Goal: Task Accomplishment & Management: Complete application form

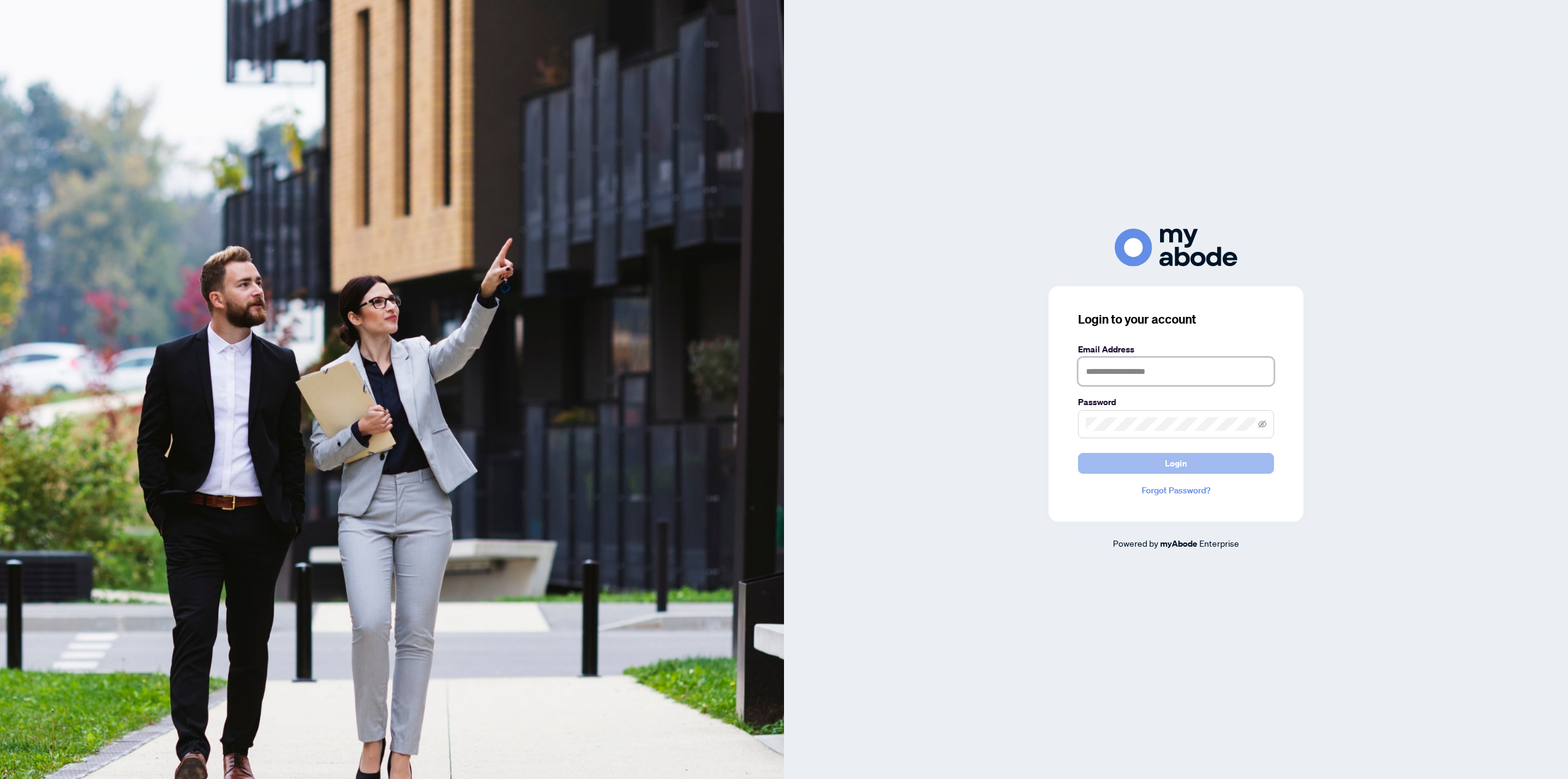
type input "**********"
click at [1167, 468] on span "Login" at bounding box center [1176, 464] width 22 height 20
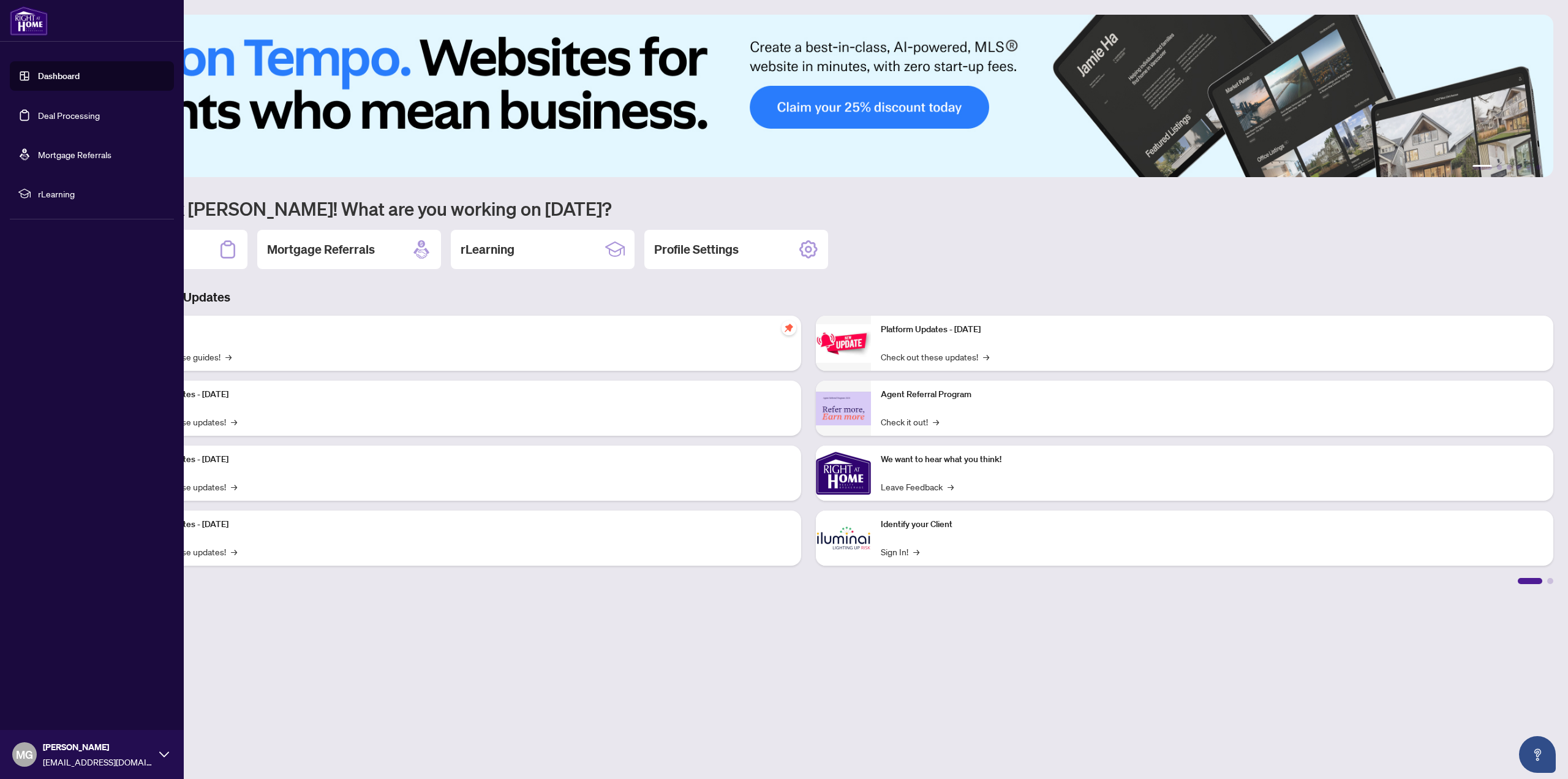
click at [56, 112] on link "Deal Processing" at bounding box center [68, 115] width 62 height 11
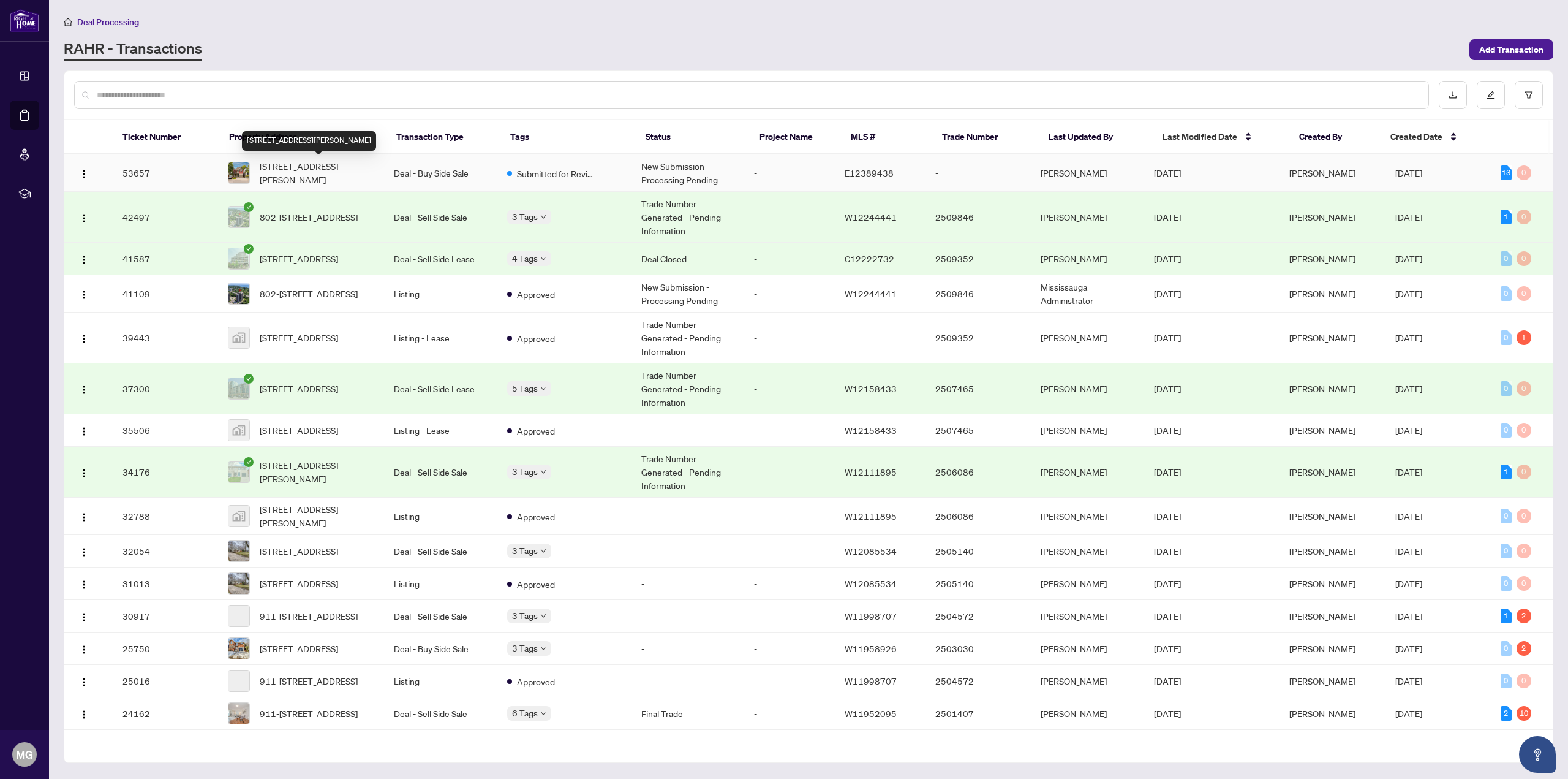
click at [288, 169] on span "[STREET_ADDRESS][PERSON_NAME]" at bounding box center [317, 173] width 115 height 27
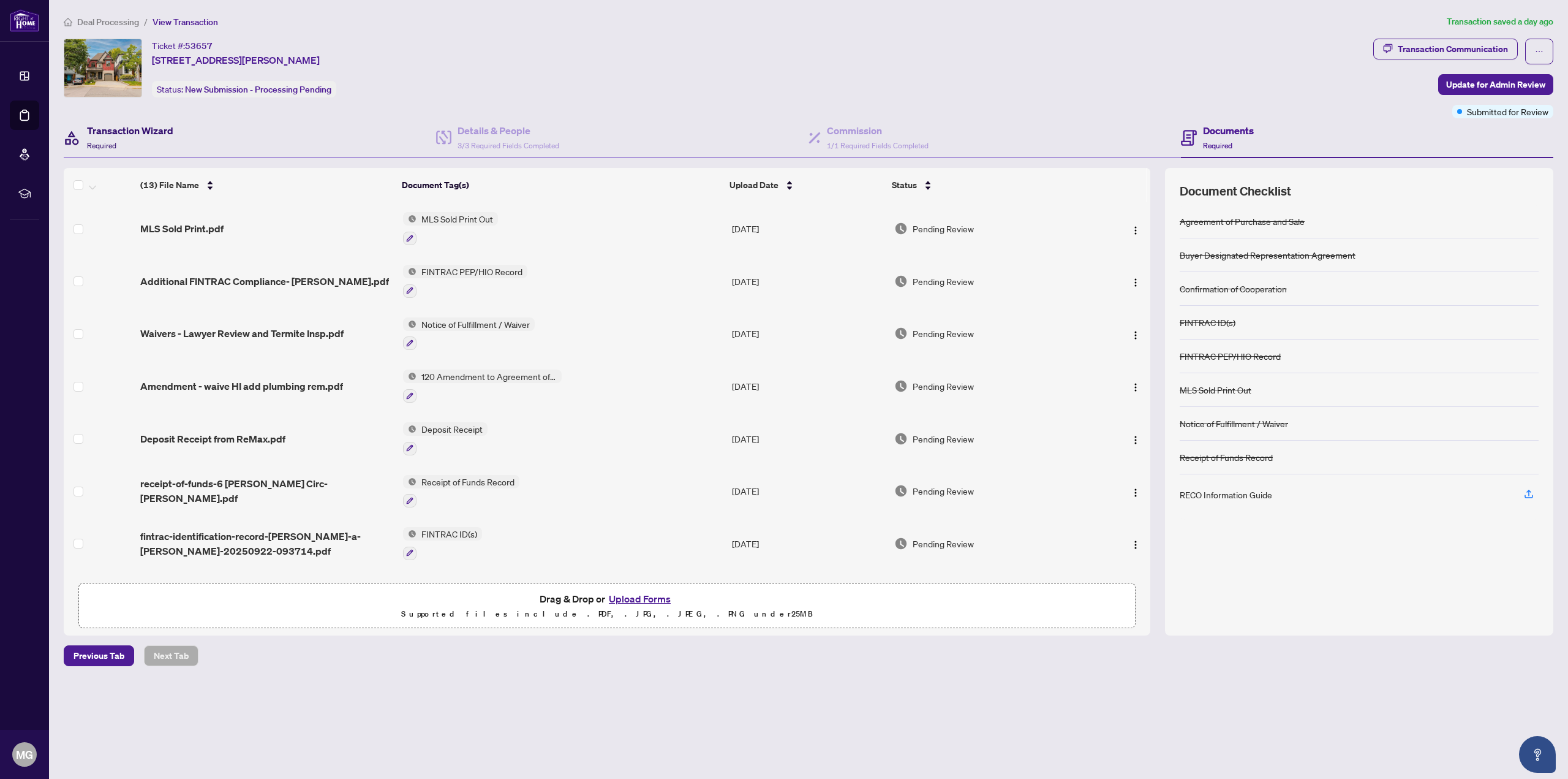
click at [139, 131] on h4 "Transaction Wizard" at bounding box center [130, 130] width 86 height 15
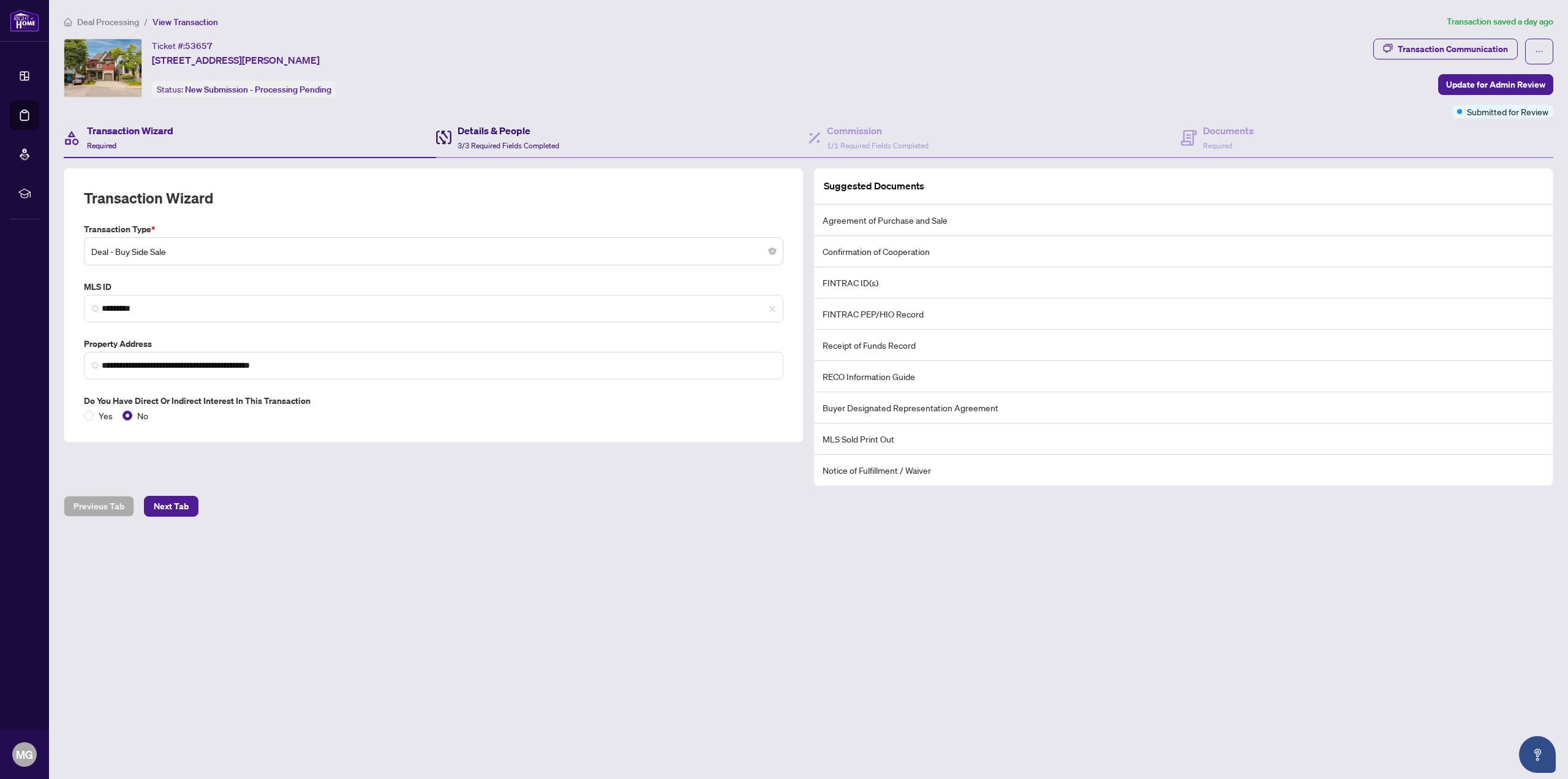
click at [481, 130] on h4 "Details & People" at bounding box center [508, 130] width 102 height 15
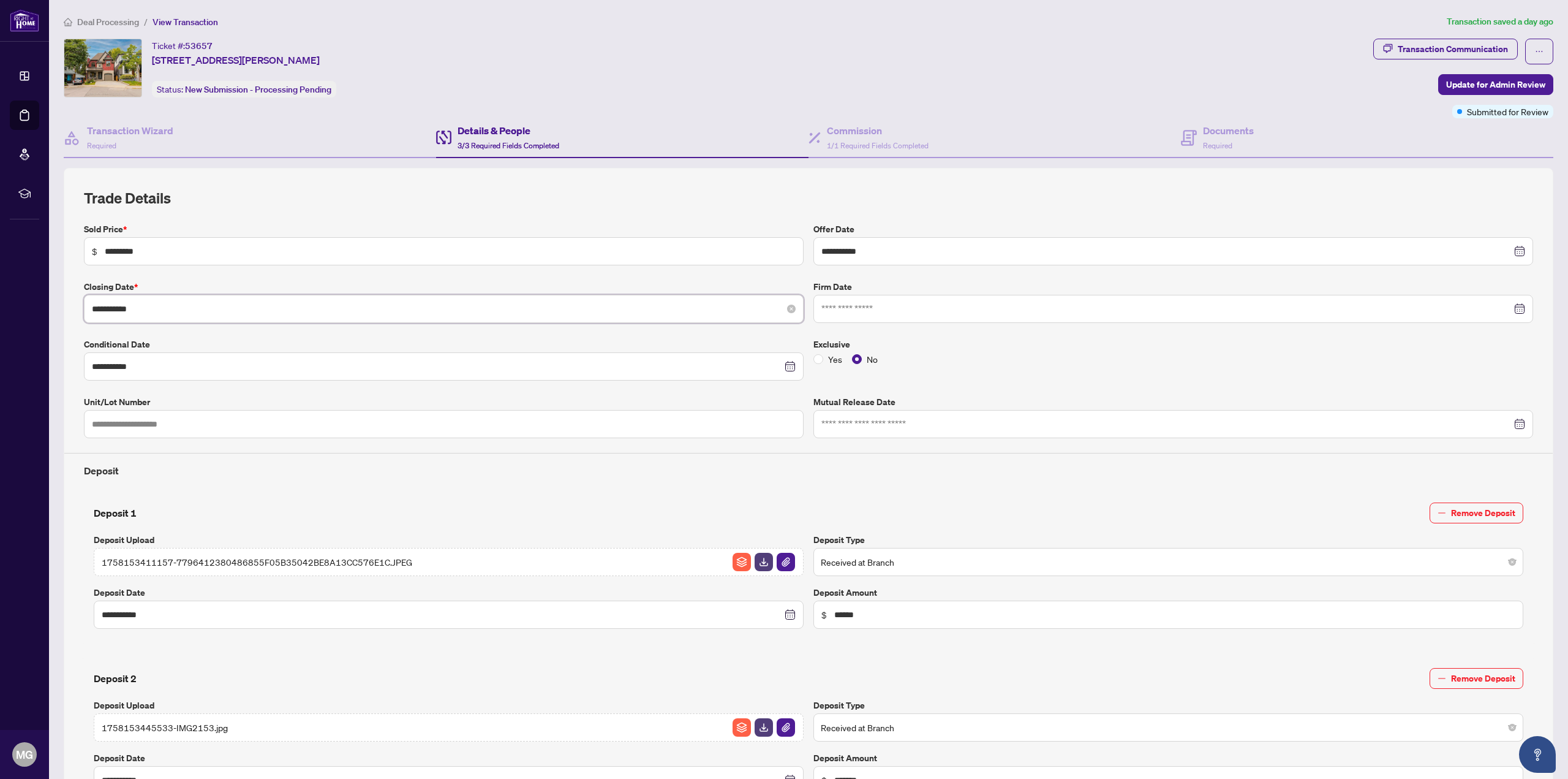
click at [159, 307] on input "**********" at bounding box center [437, 309] width 690 height 13
click at [113, 337] on button "Previous month (PageUp)" at bounding box center [109, 337] width 13 height 25
type input "**********"
click at [193, 455] on div "23" at bounding box center [194, 454] width 15 height 15
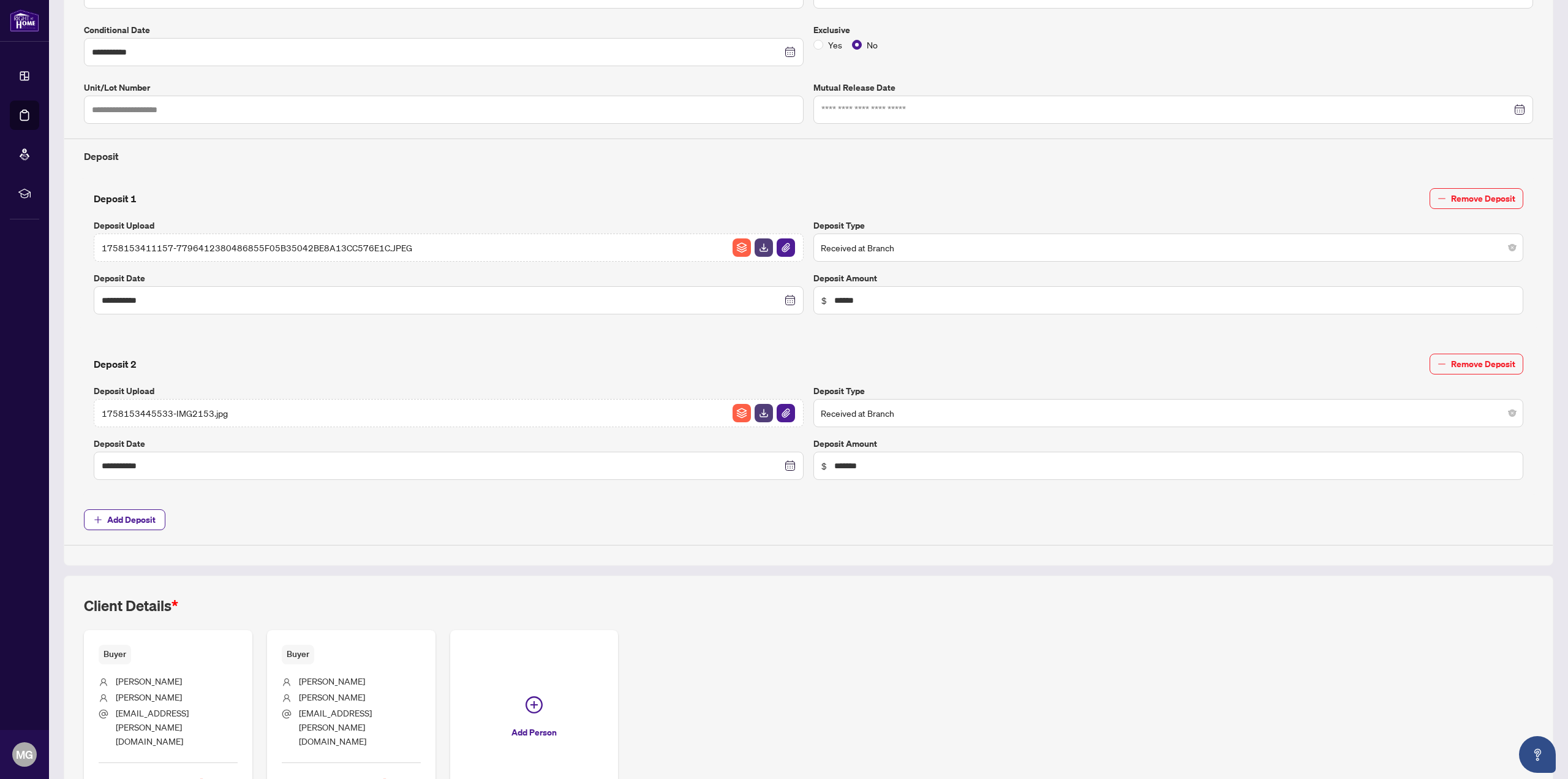
scroll to position [375, 0]
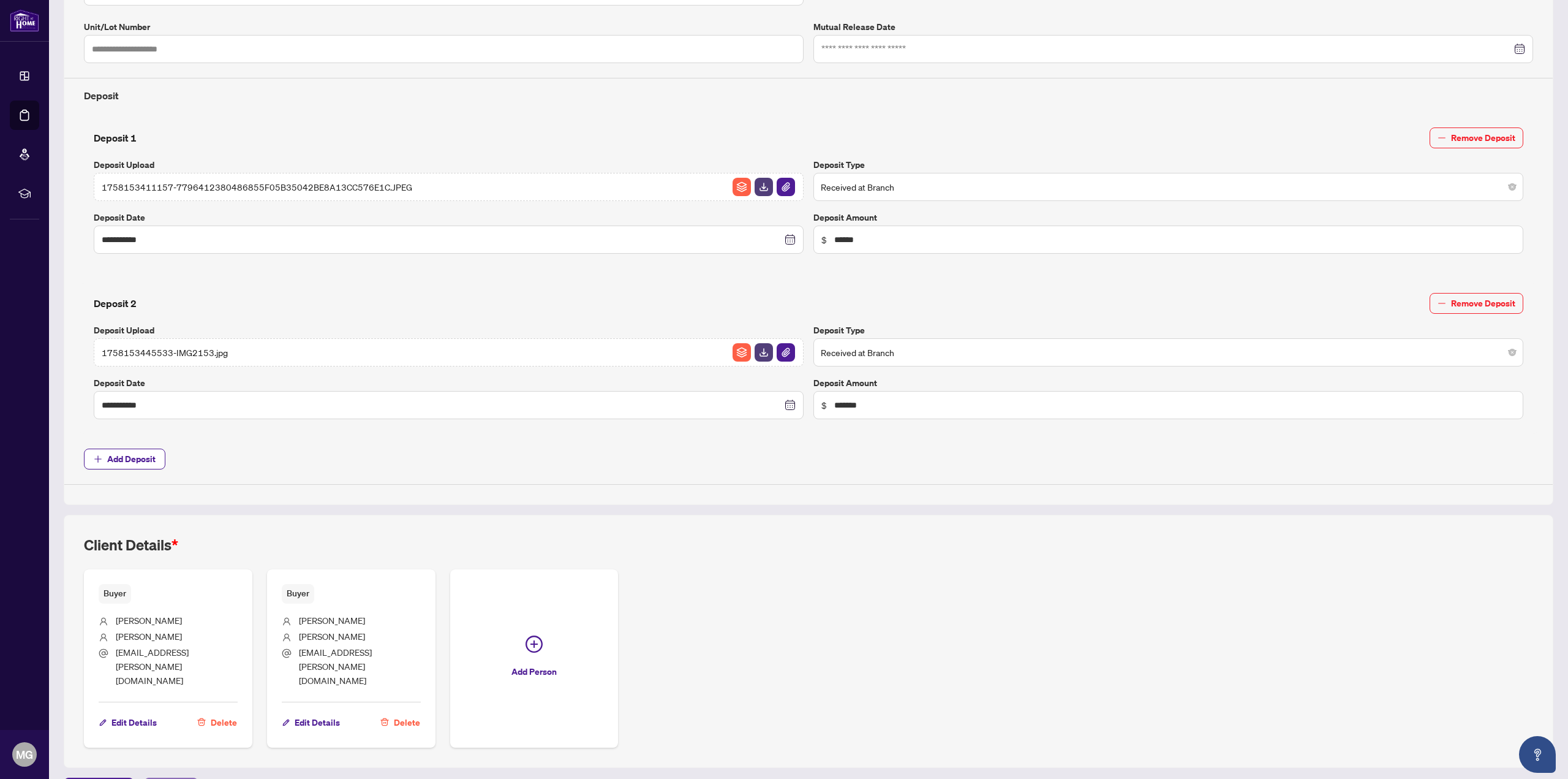
click at [171, 778] on span "Next Tab" at bounding box center [171, 788] width 35 height 20
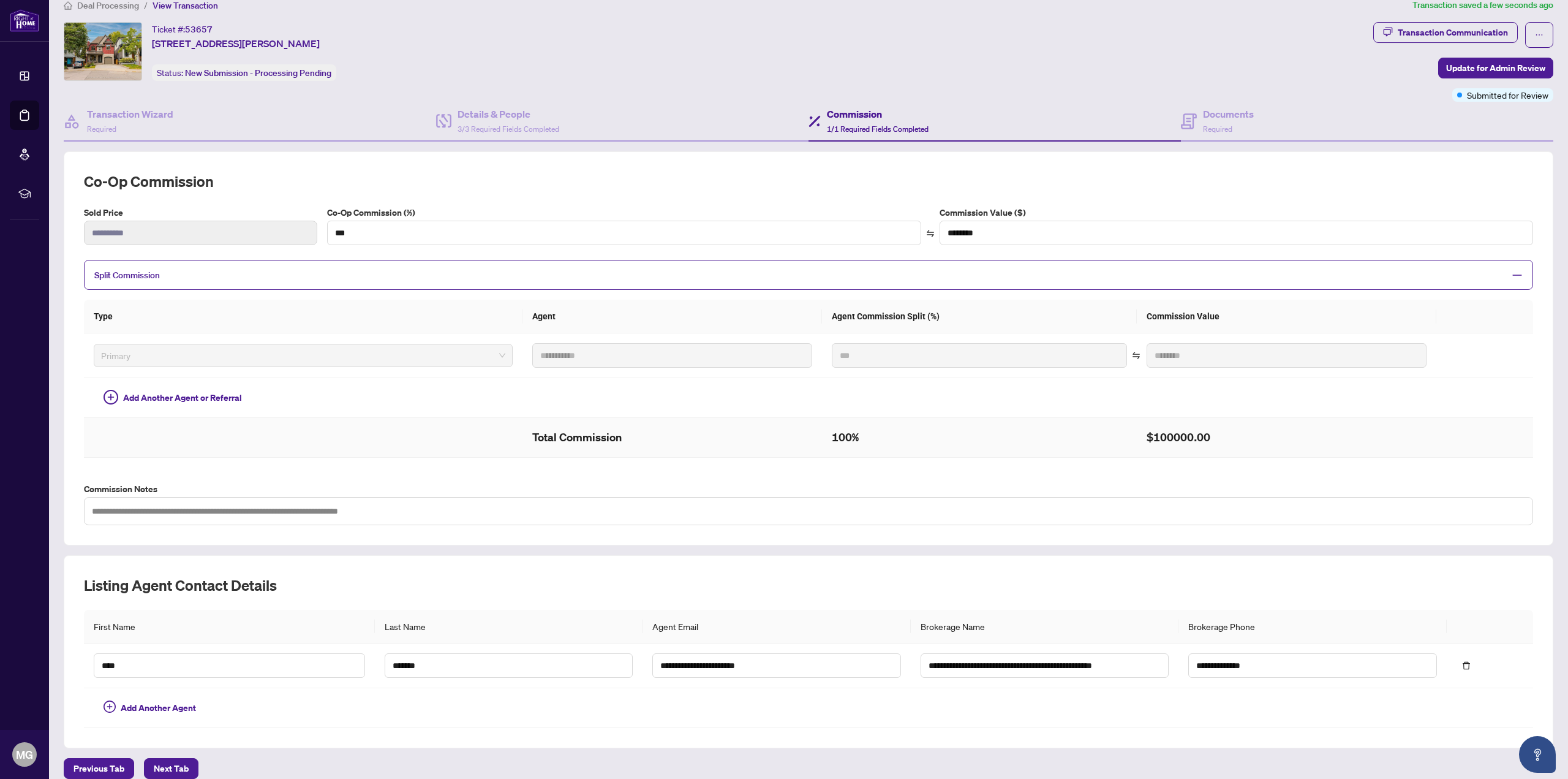
scroll to position [25, 0]
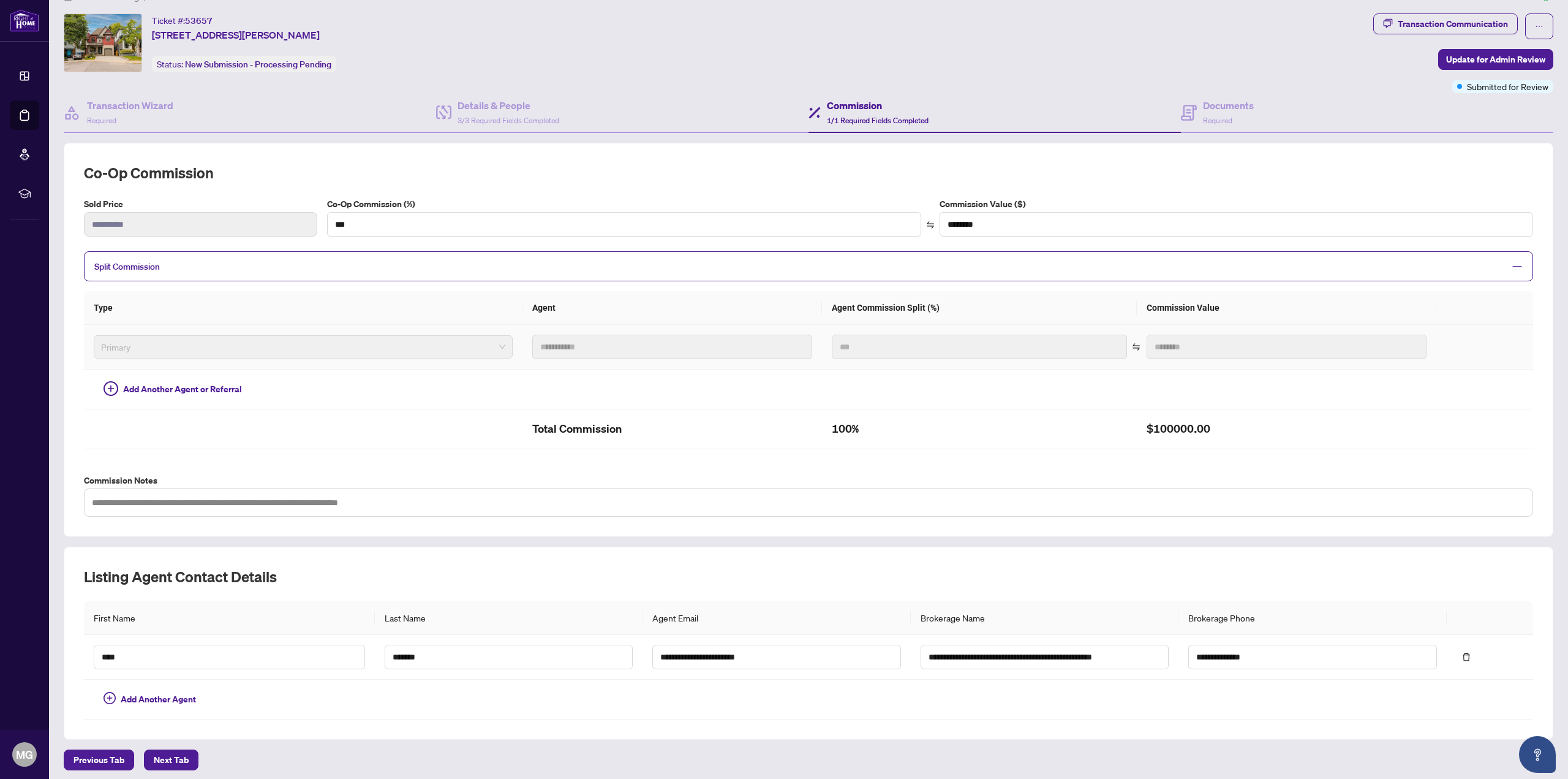
click at [106, 346] on span "Primary" at bounding box center [303, 347] width 404 height 19
click at [1512, 262] on icon "minus" at bounding box center [1517, 266] width 11 height 11
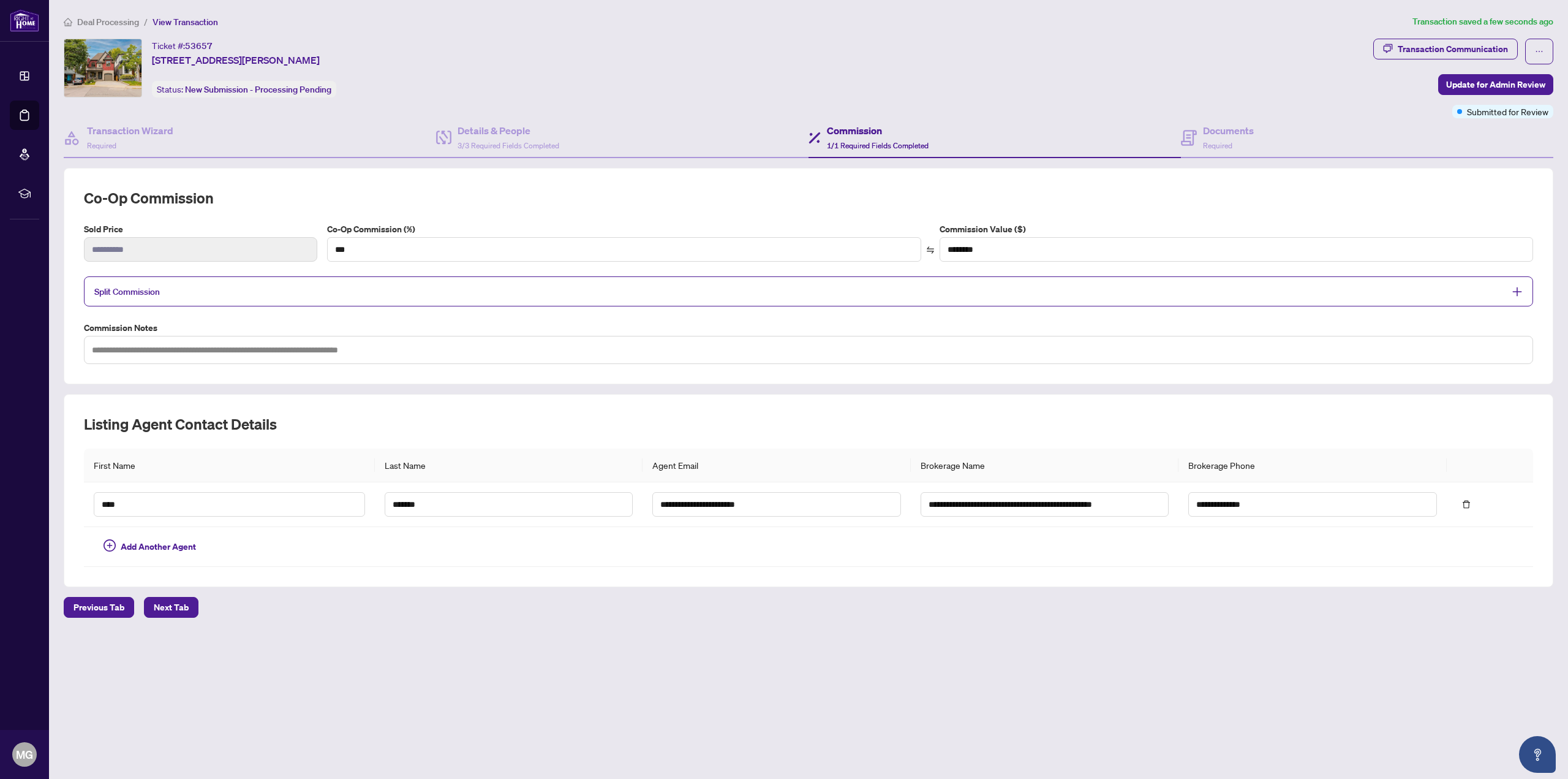
scroll to position [0, 0]
click at [1510, 262] on div "Co-Op Commission (%) *** Commission Value ($) ********" at bounding box center [930, 247] width 1216 height 49
click at [518, 204] on h2 "Co-op Commission" at bounding box center [808, 198] width 1449 height 20
click at [1225, 131] on h4 "Documents" at bounding box center [1228, 130] width 51 height 15
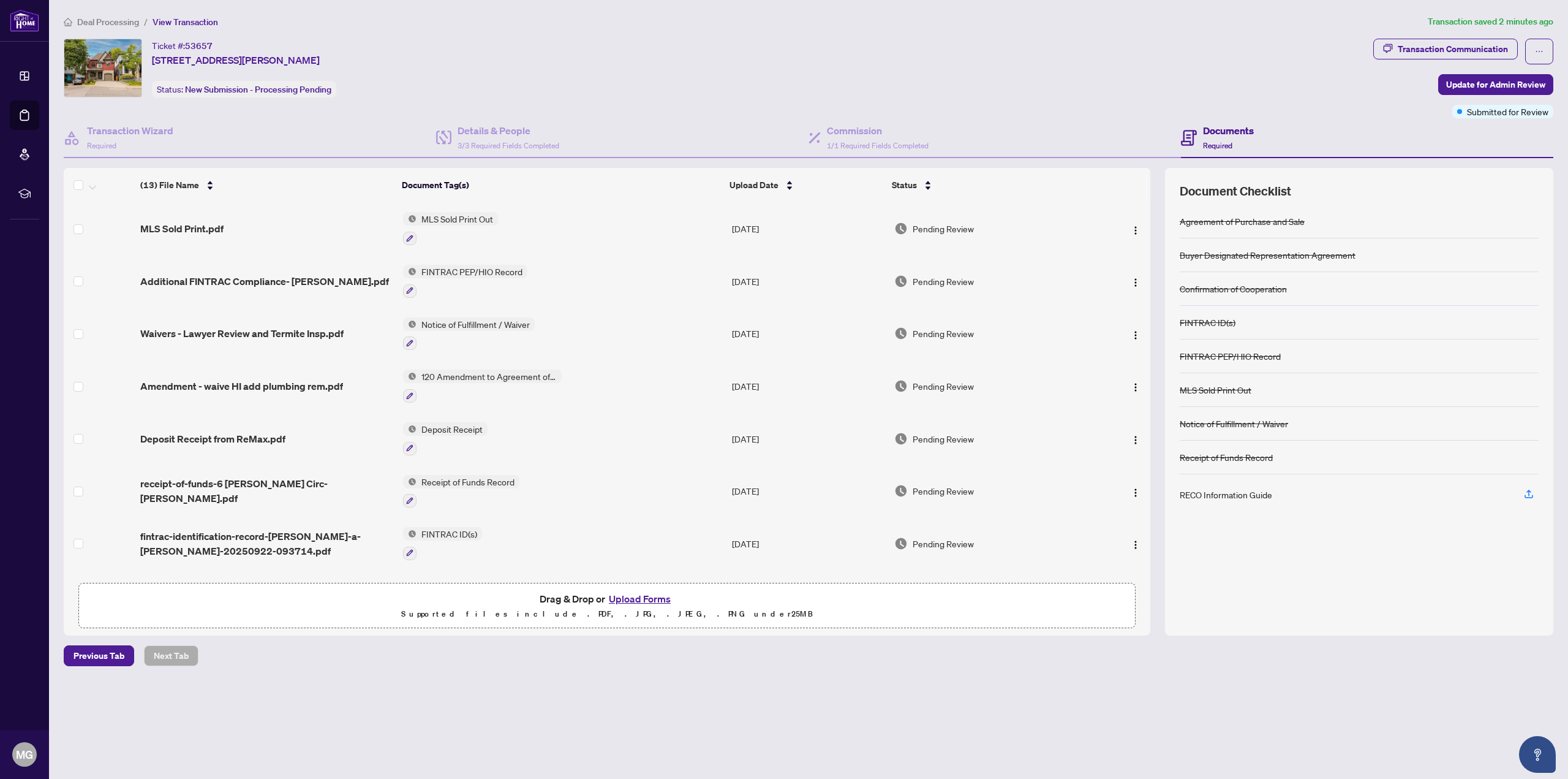
scroll to position [11, 0]
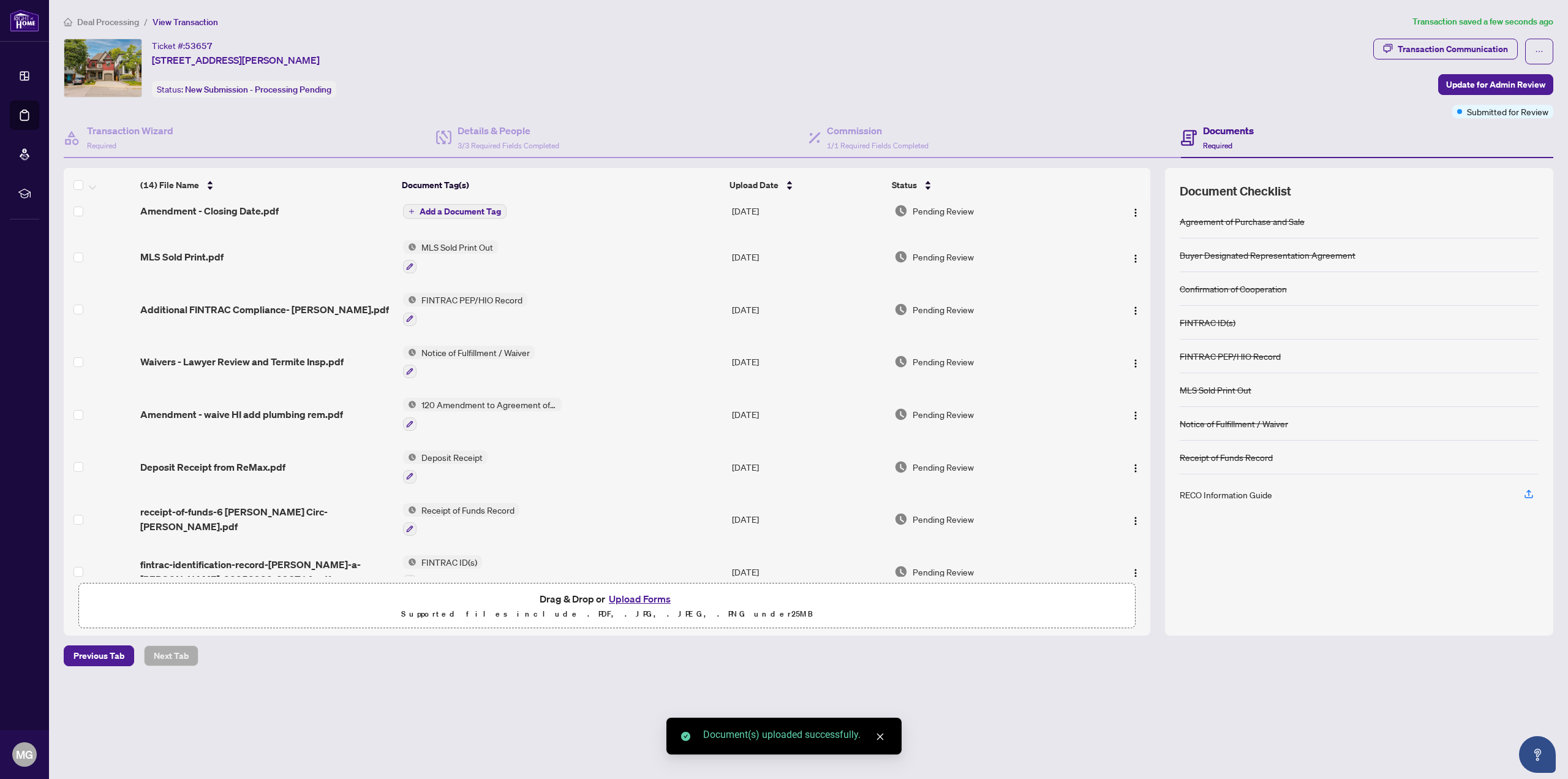
click at [458, 209] on span "Add a Document Tag" at bounding box center [460, 211] width 82 height 9
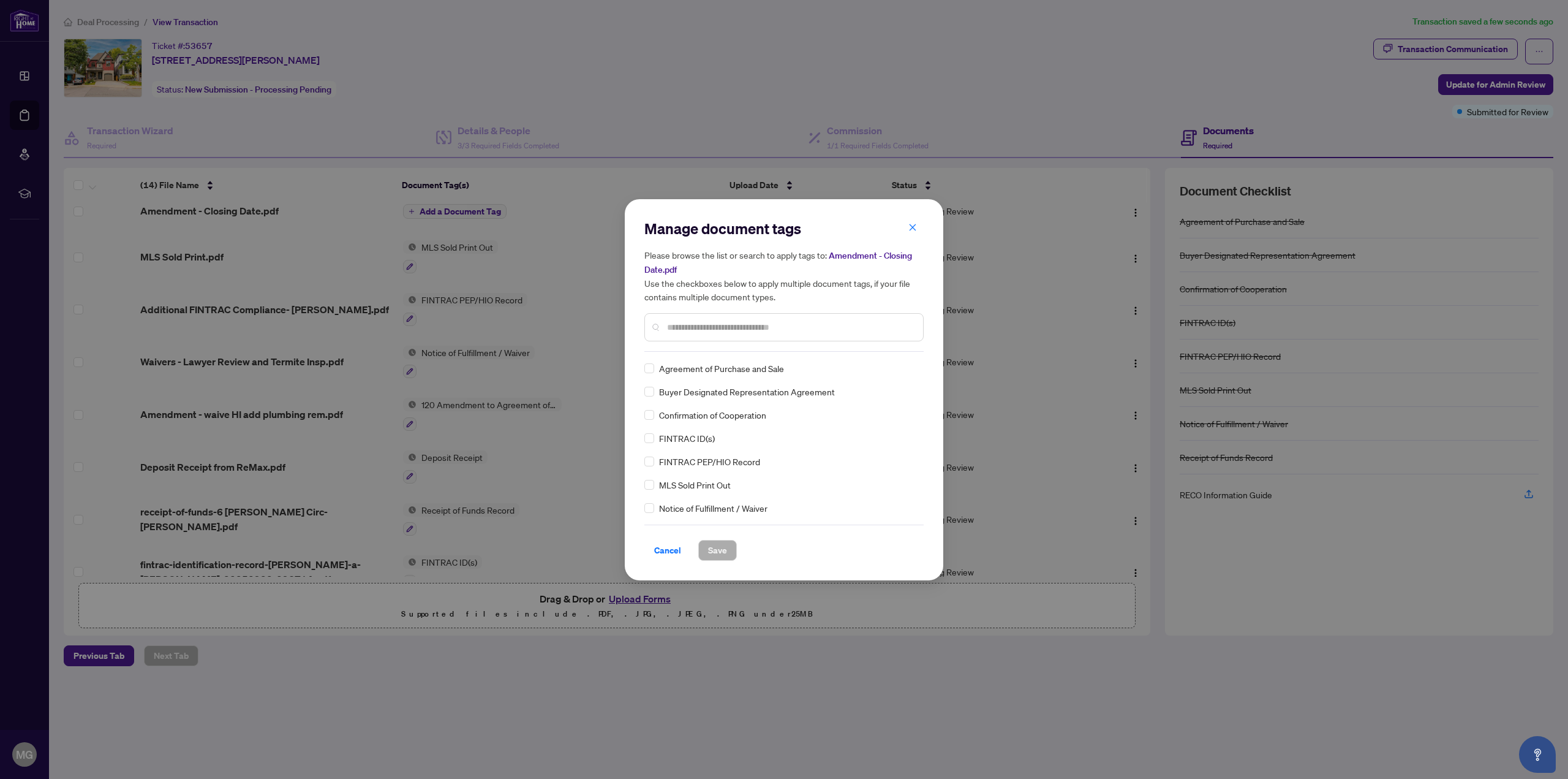
click at [698, 323] on input "text" at bounding box center [790, 327] width 246 height 13
type input "*****"
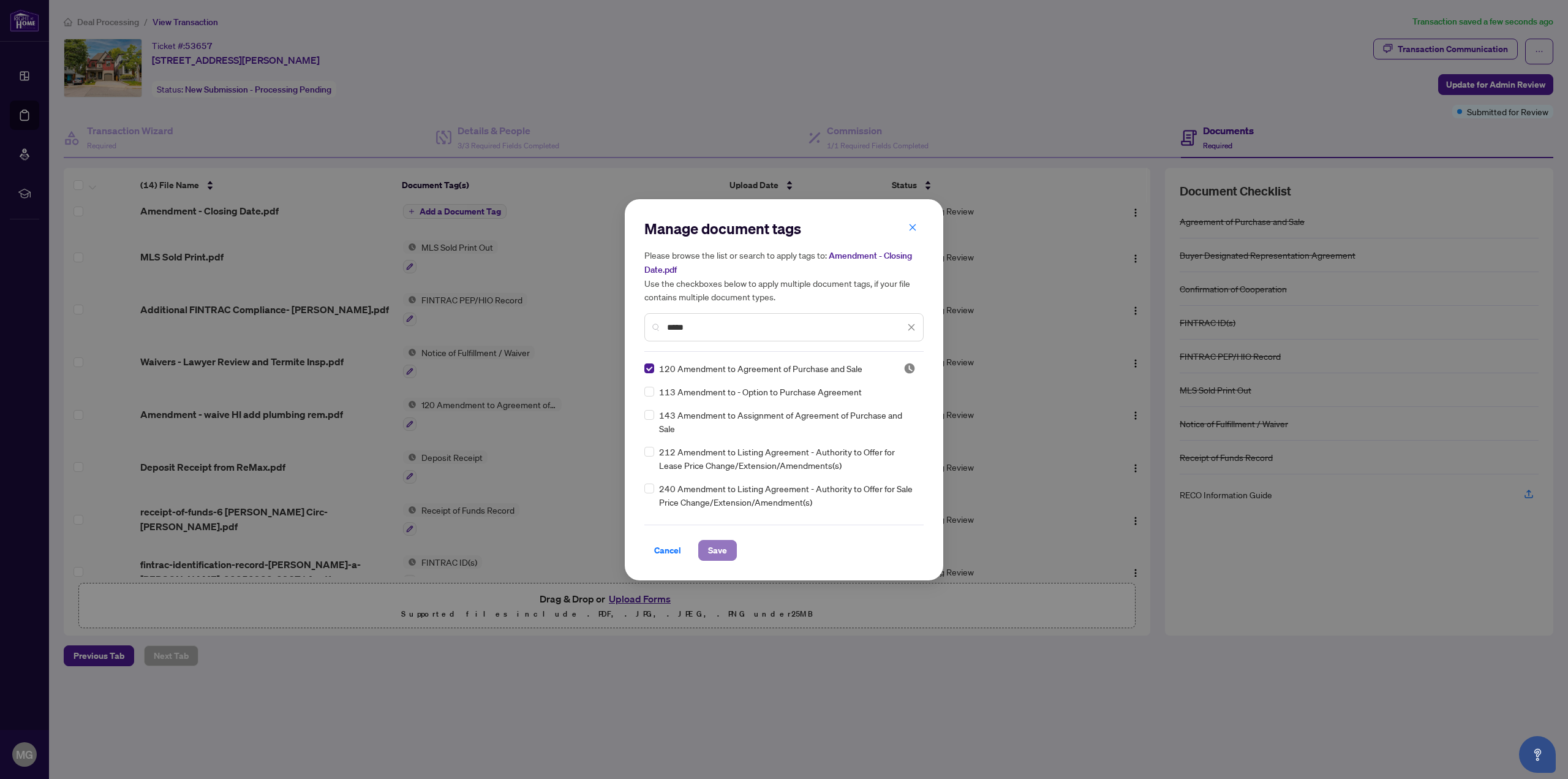
click at [712, 552] on span "Save" at bounding box center [718, 551] width 19 height 20
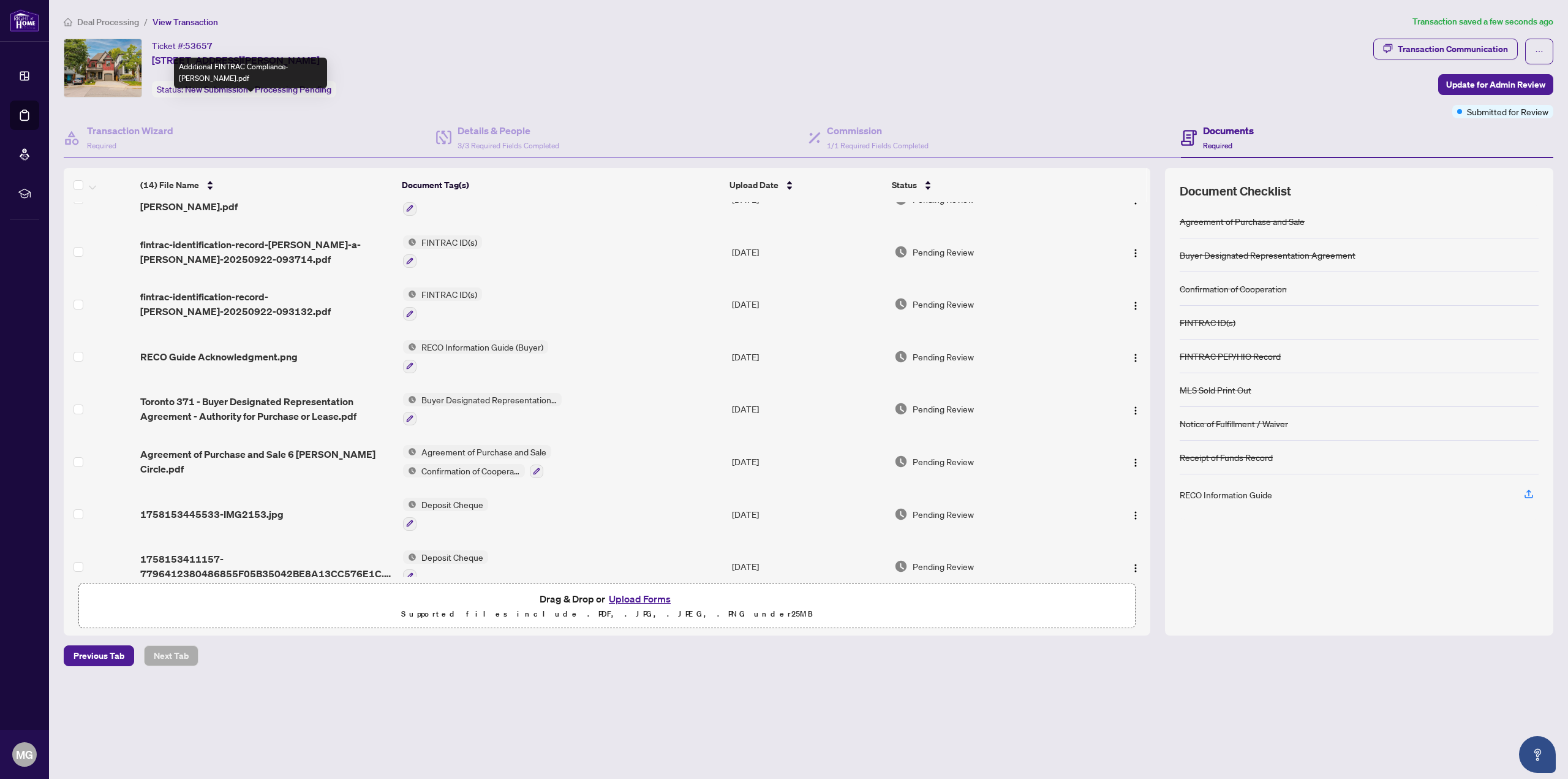
scroll to position [359, 0]
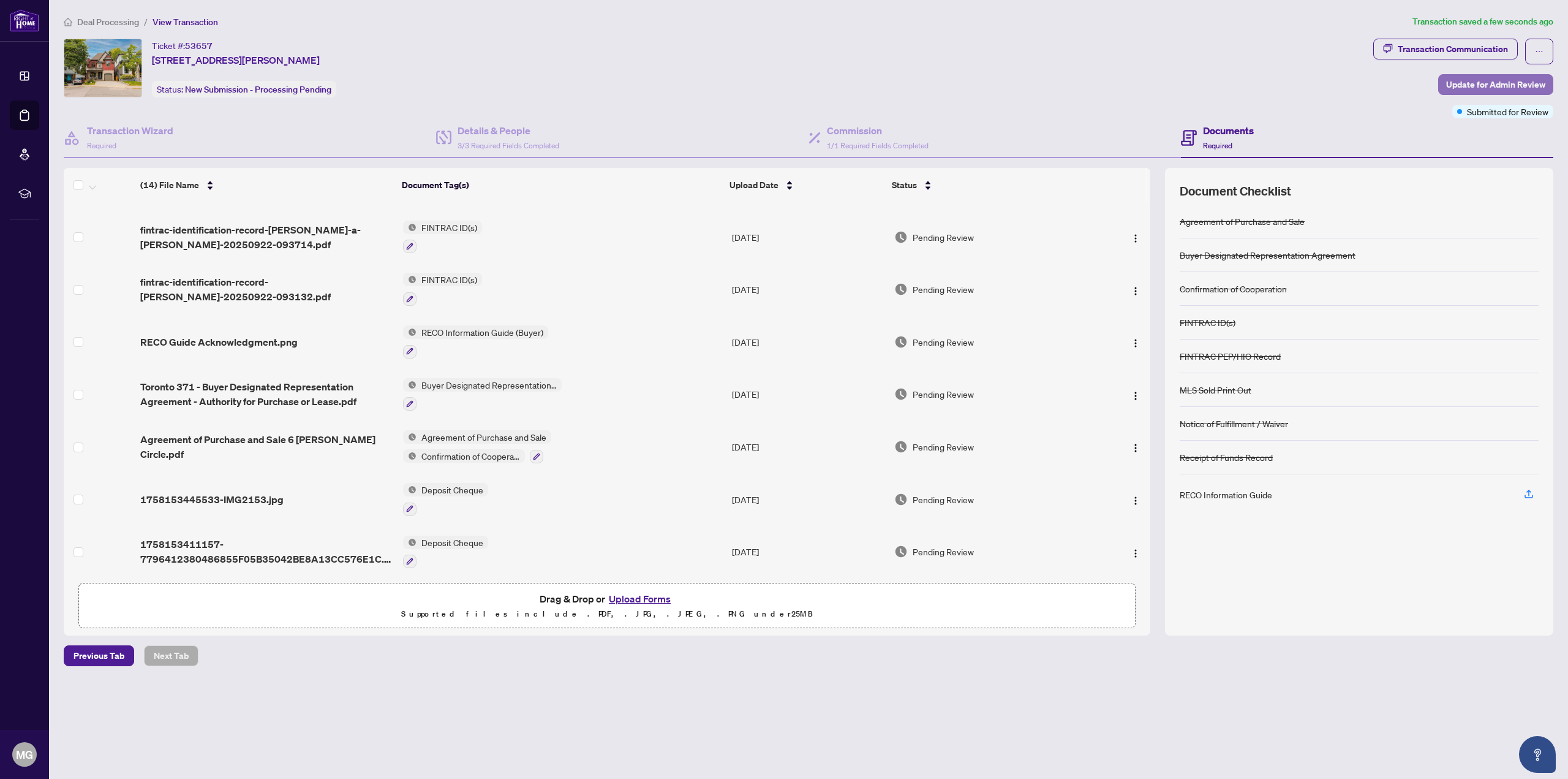
click at [1473, 85] on span "Update for Admin Review" at bounding box center [1496, 85] width 99 height 20
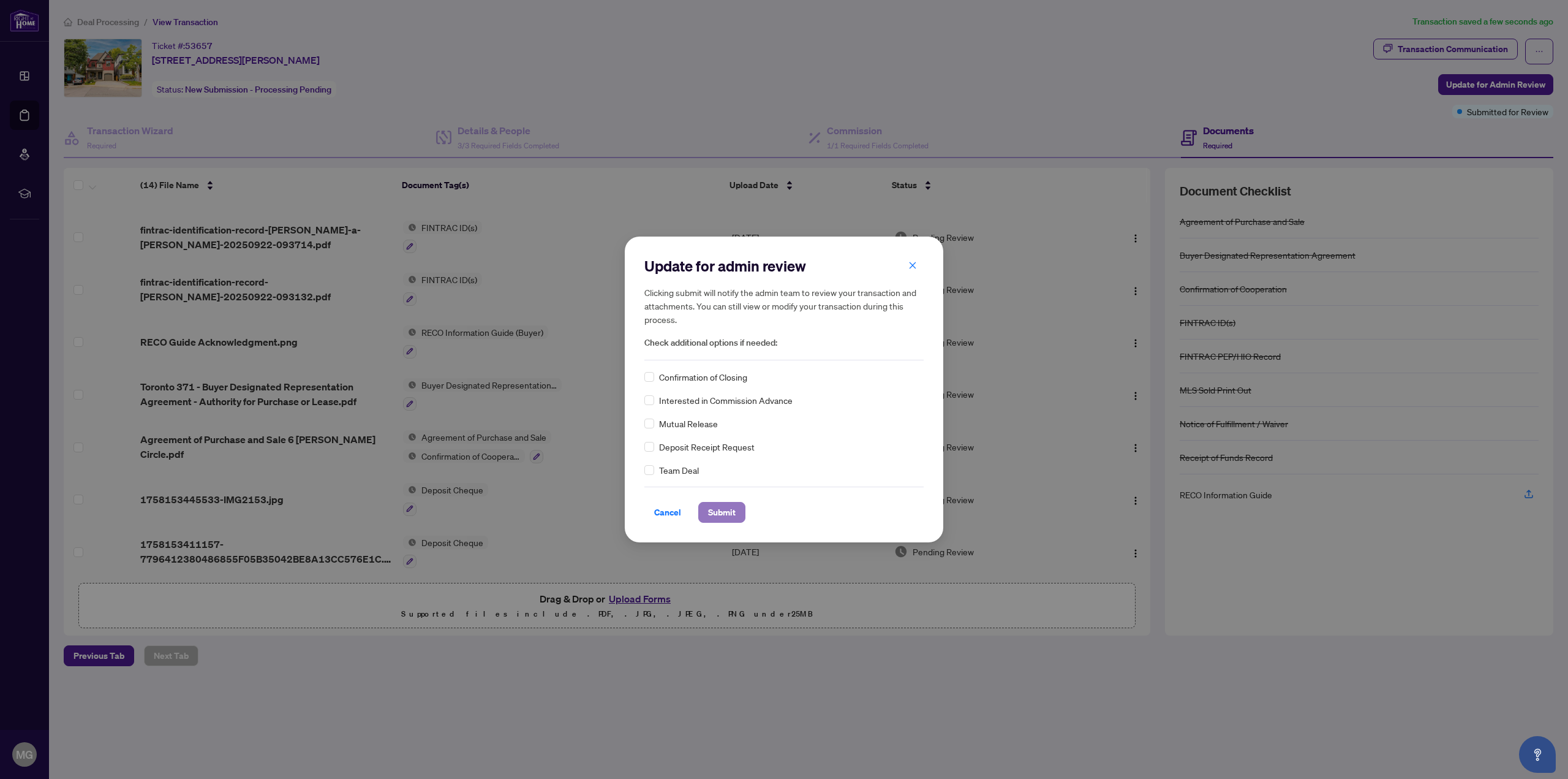
click at [724, 515] on span "Submit" at bounding box center [722, 513] width 28 height 20
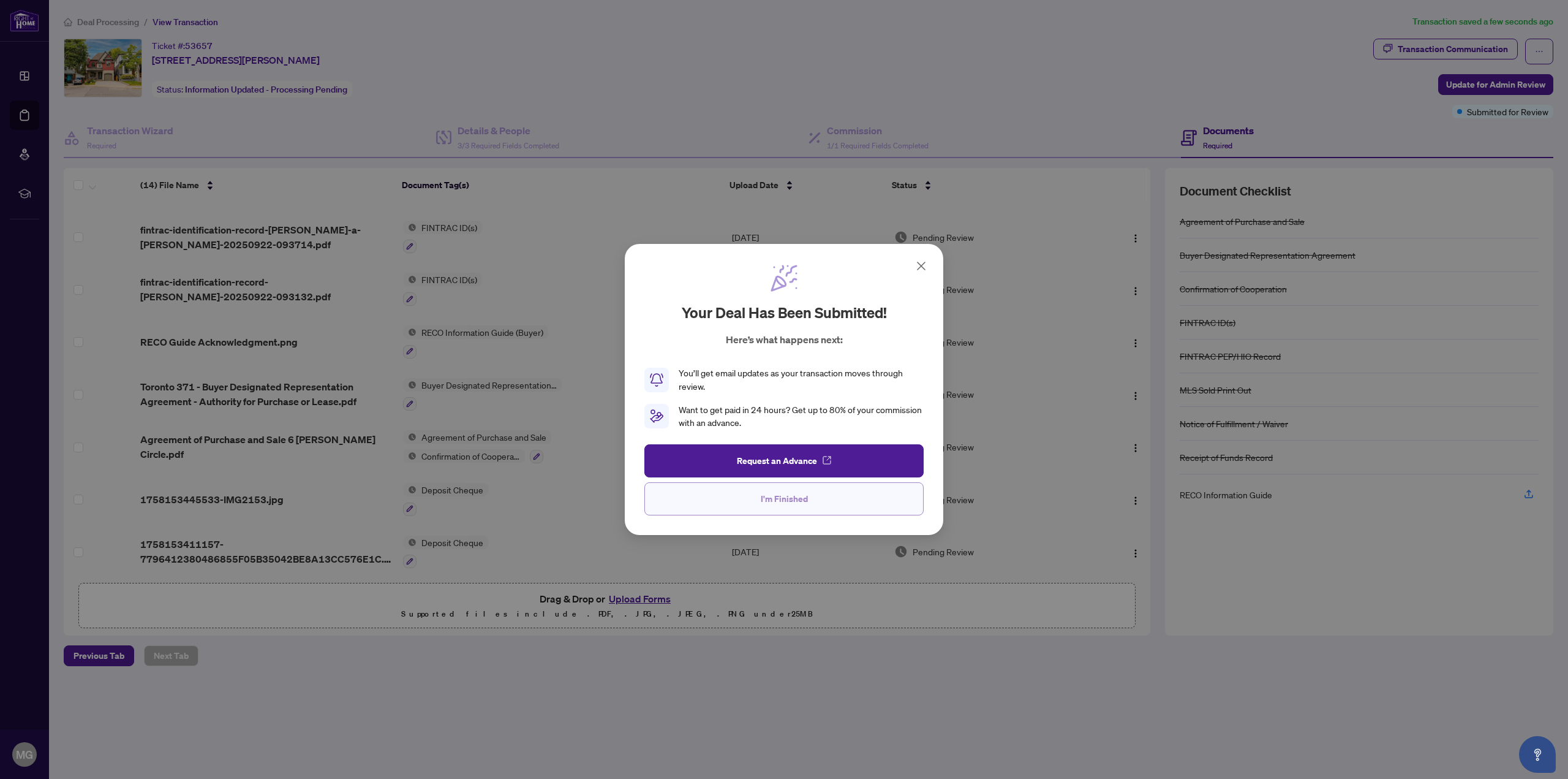
click at [824, 502] on button "I'm Finished" at bounding box center [784, 499] width 279 height 33
